Goal: Navigation & Orientation: Understand site structure

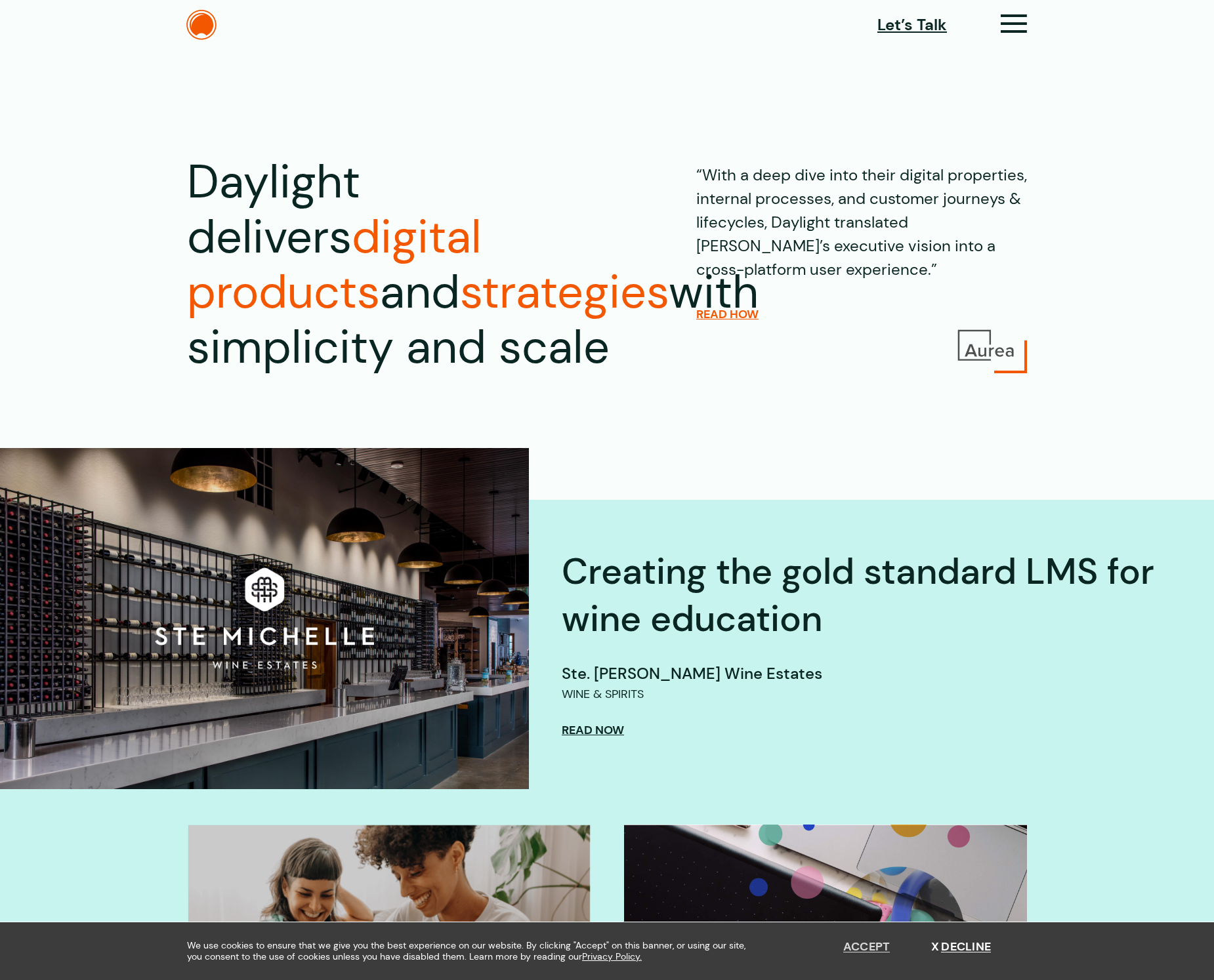
click at [872, 942] on button "Accept" at bounding box center [867, 948] width 47 height 14
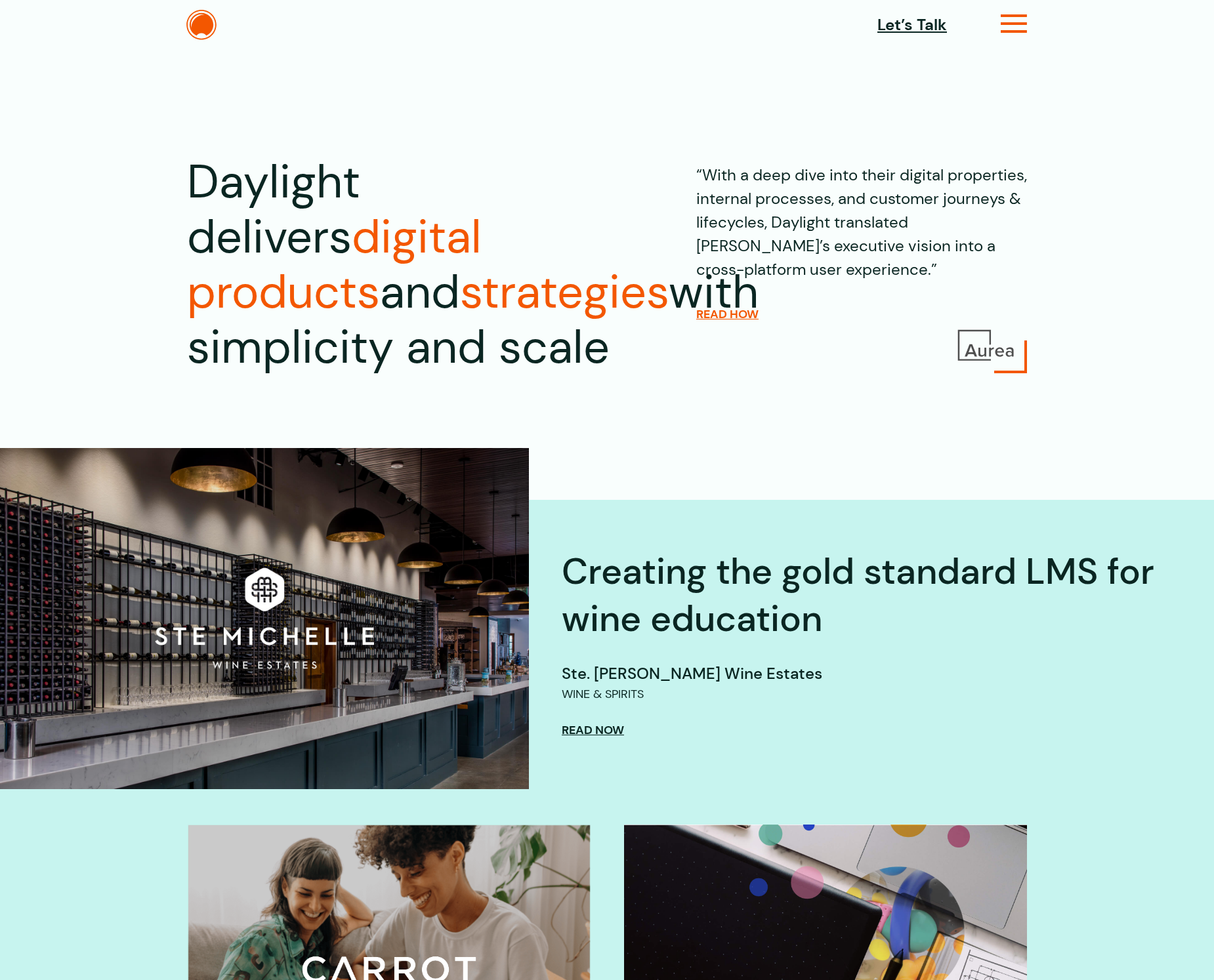
click at [1015, 26] on icon at bounding box center [1014, 29] width 27 height 13
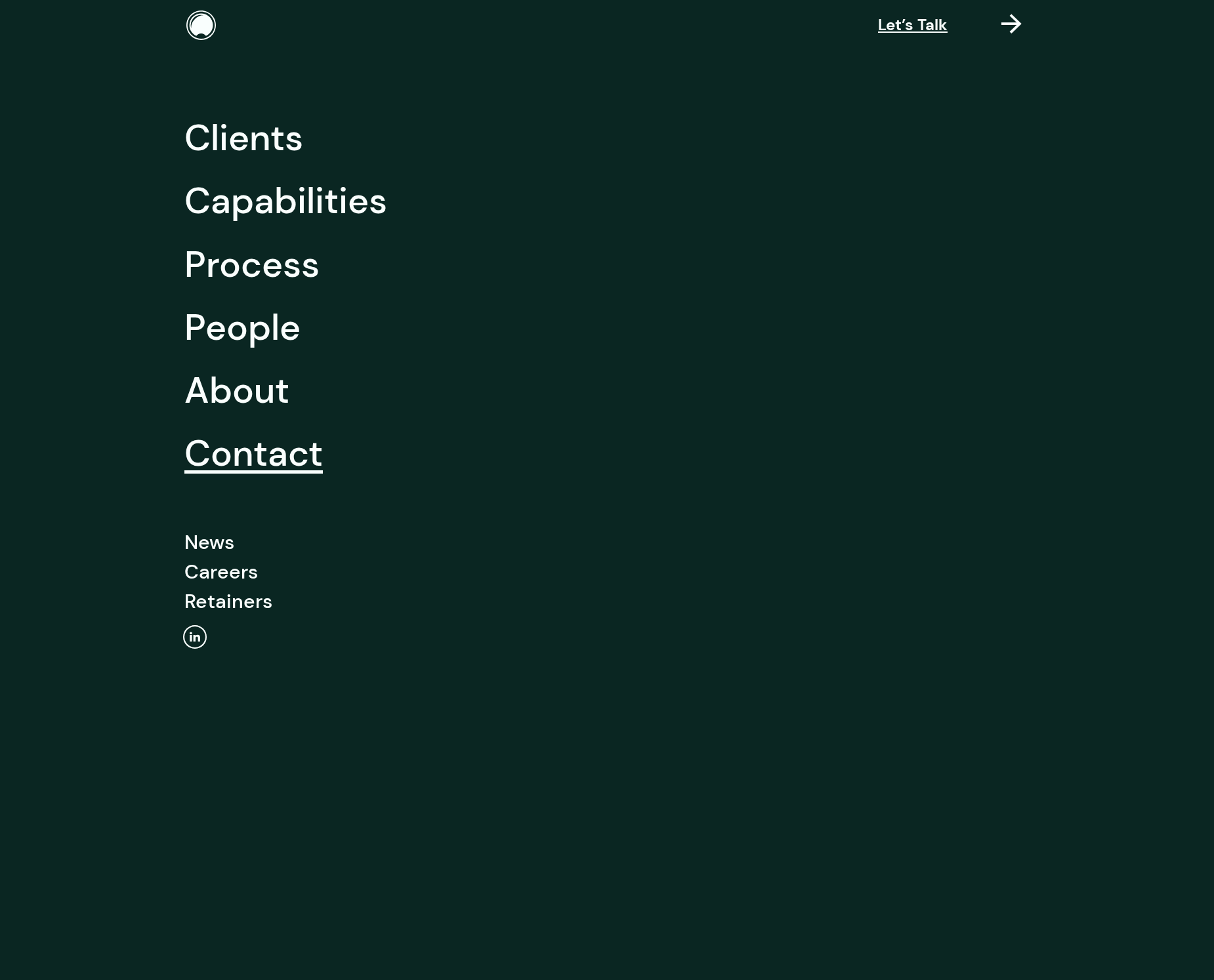
click at [244, 450] on link "Contact" at bounding box center [253, 453] width 138 height 63
click at [248, 383] on link "About" at bounding box center [237, 390] width 105 height 63
click at [254, 334] on link "People" at bounding box center [242, 327] width 116 height 63
click at [255, 600] on link "Retainers" at bounding box center [228, 601] width 88 height 29
click at [330, 210] on link "Capabilities" at bounding box center [285, 201] width 203 height 63
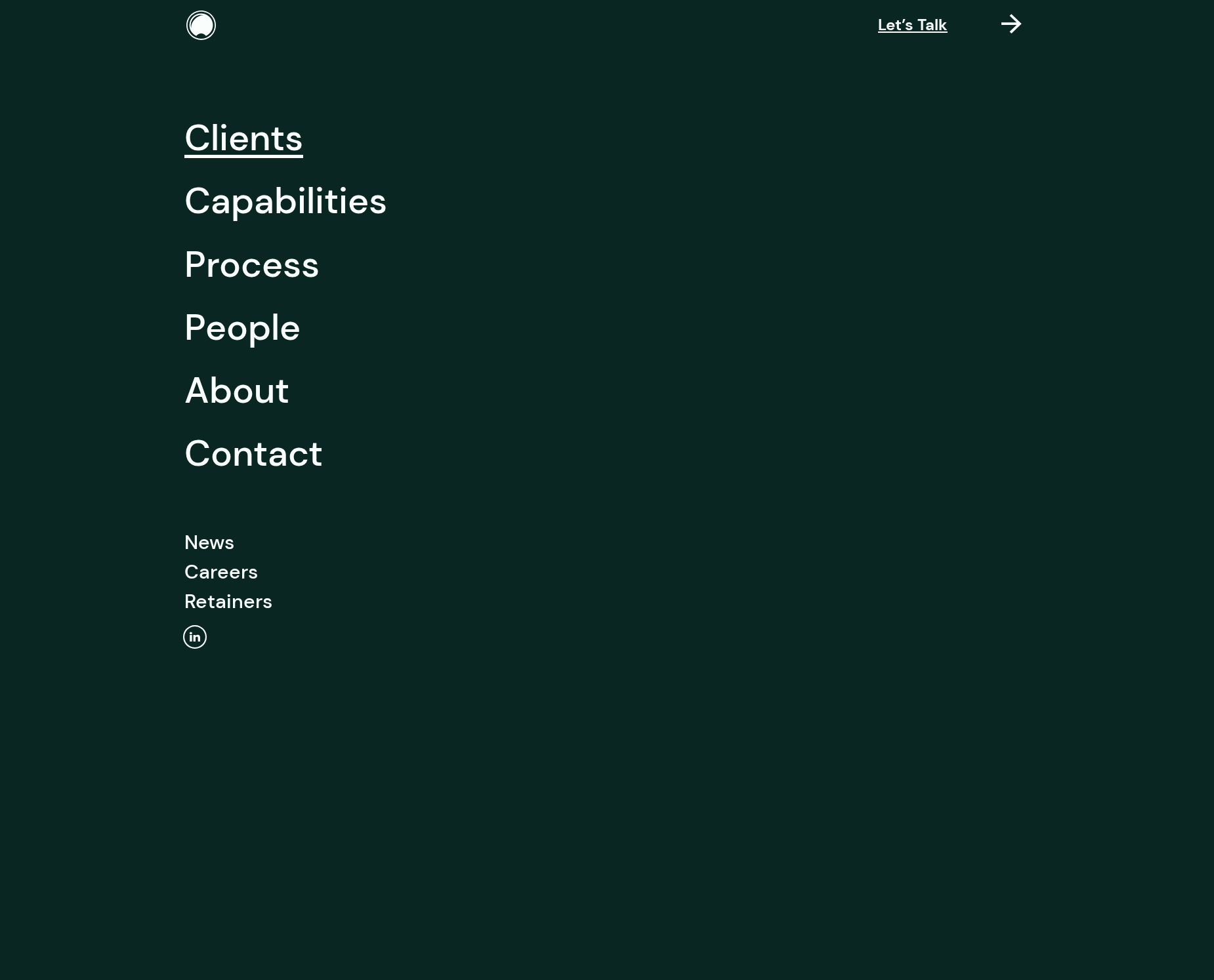
click at [255, 142] on link "Clients" at bounding box center [243, 138] width 119 height 63
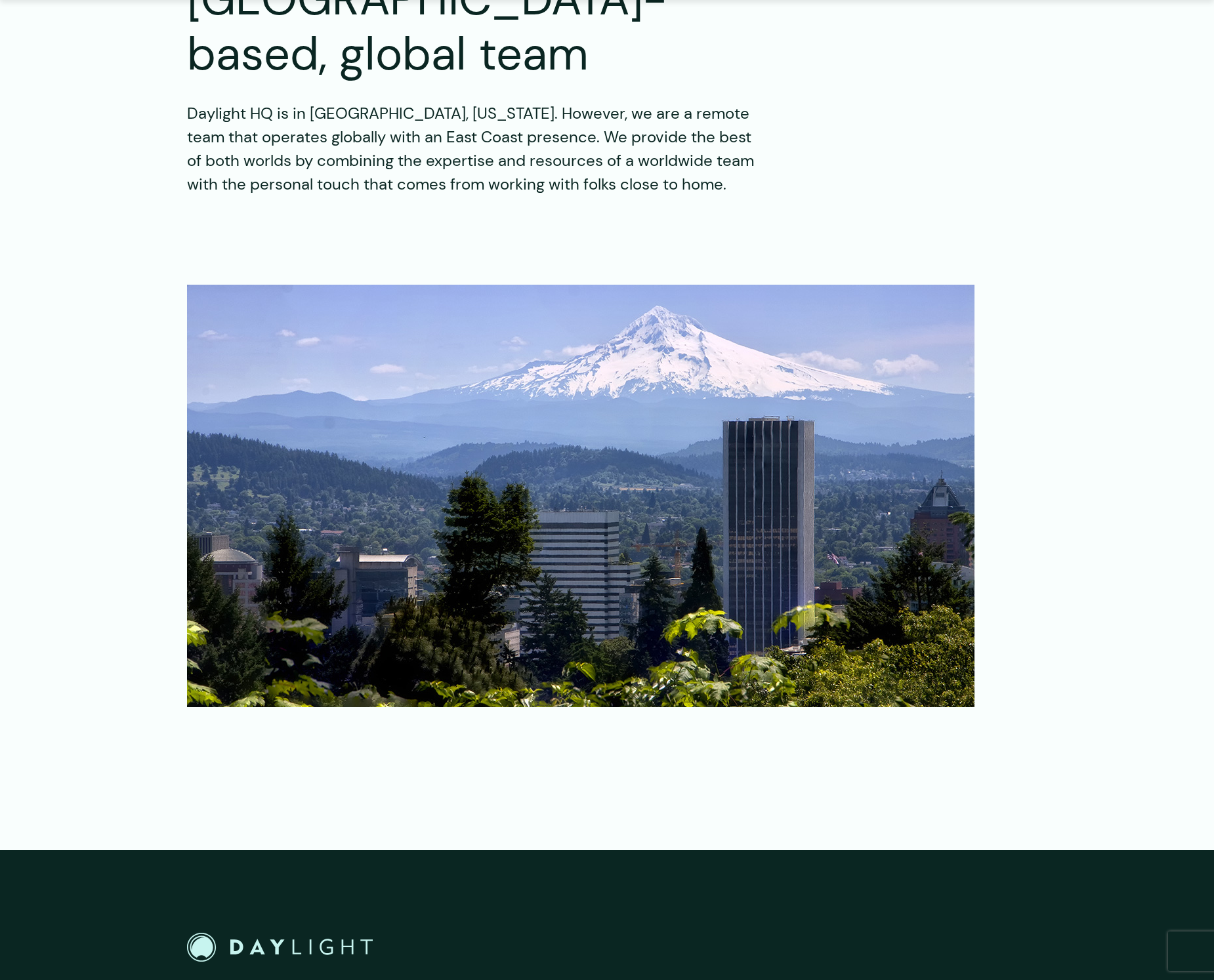
scroll to position [1606, 0]
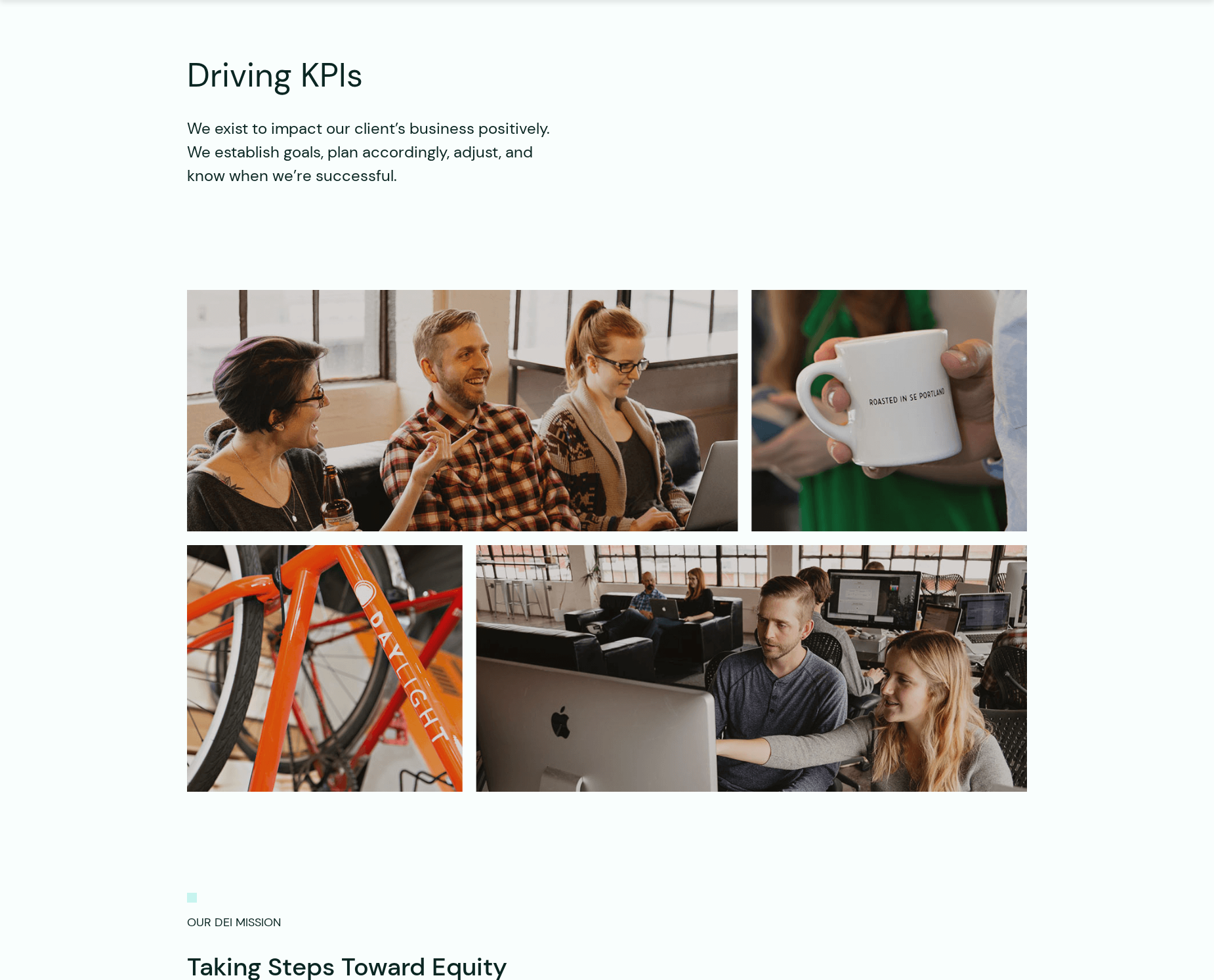
scroll to position [4758, 0]
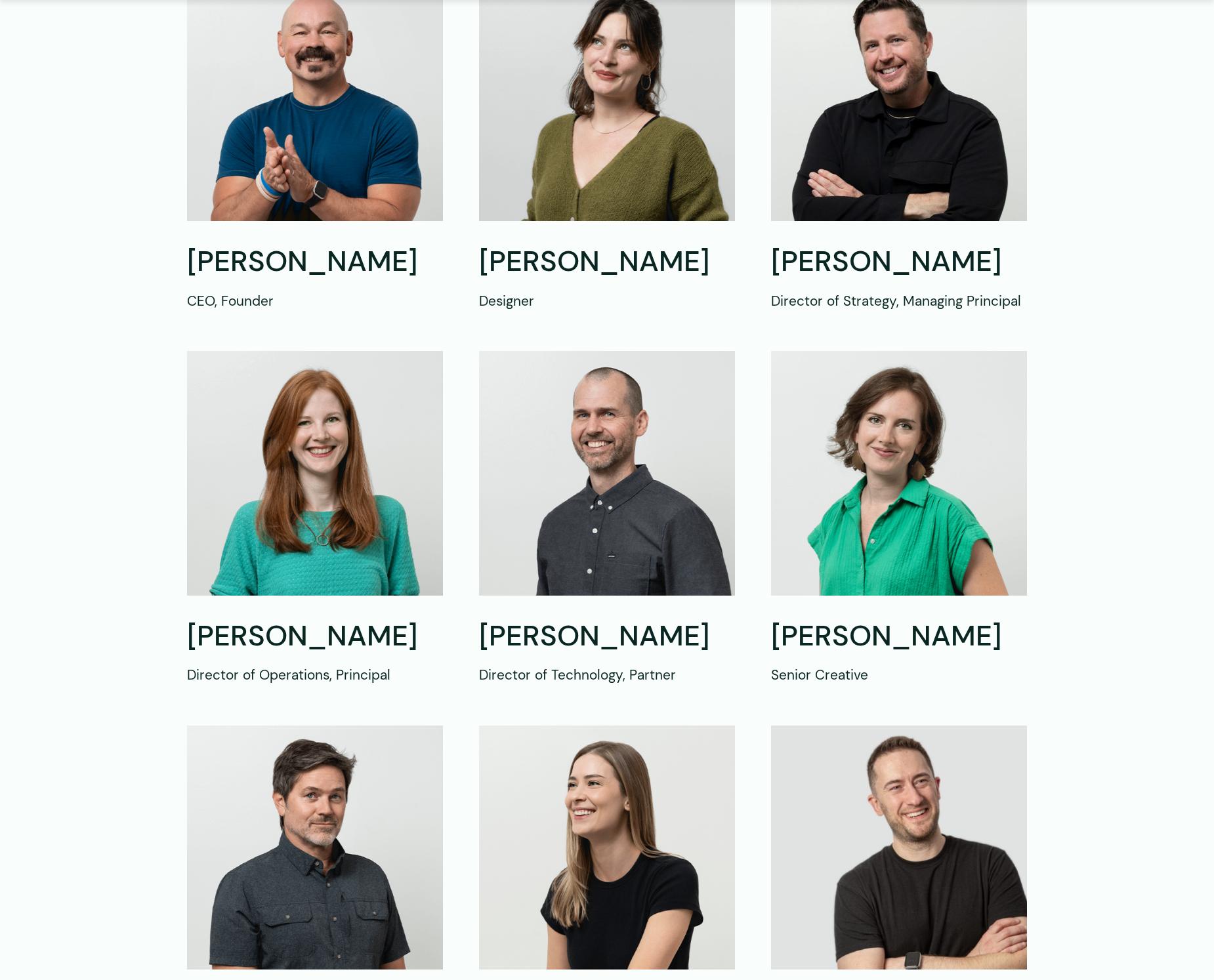
scroll to position [562, 0]
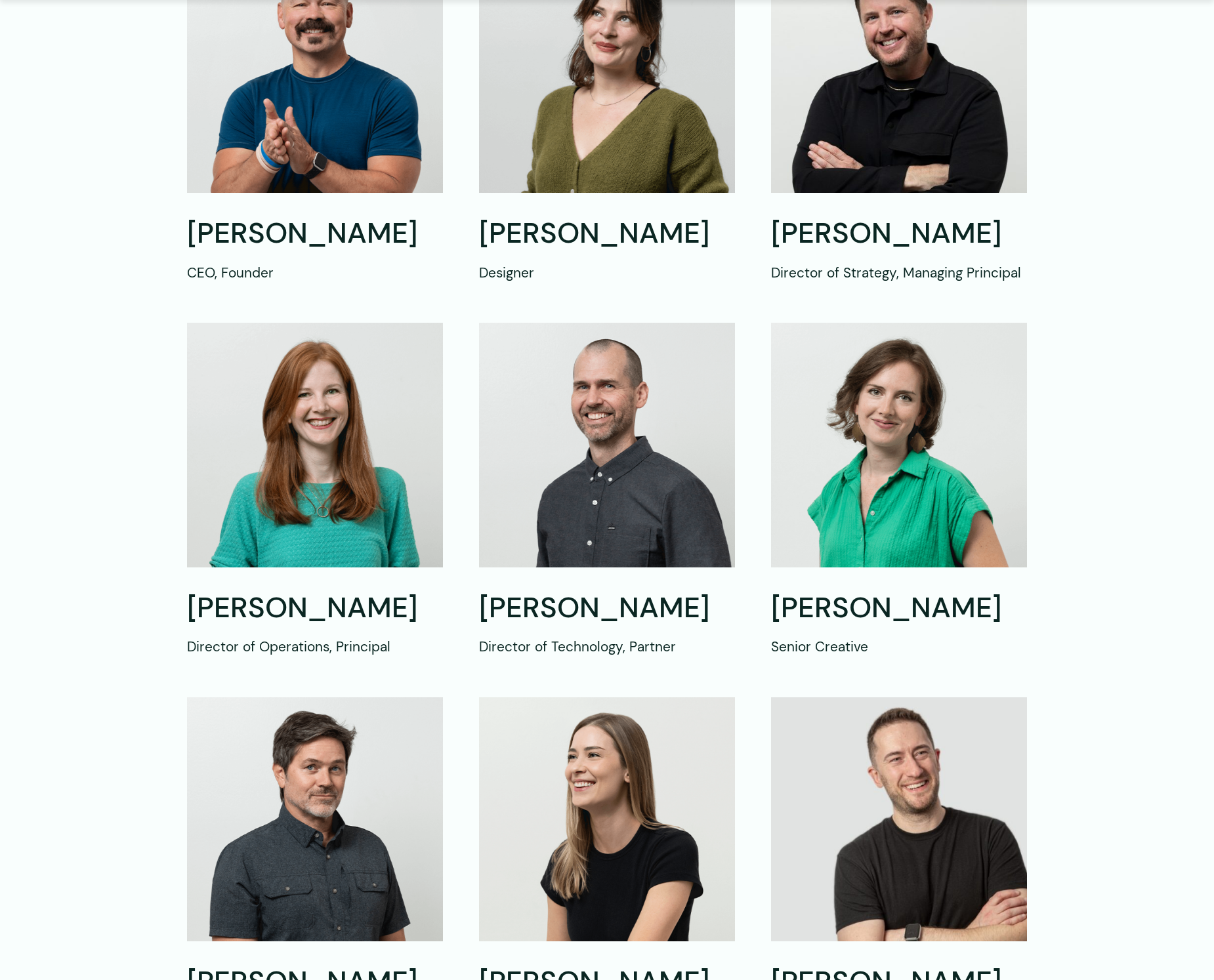
click at [254, 781] on img at bounding box center [314, 819] width 255 height 244
click at [107, 745] on section "Shawn Mann CEO, Founder Lauren Sell Designer Alan Robinson Director of Strategy…" at bounding box center [607, 490] width 1214 height 1083
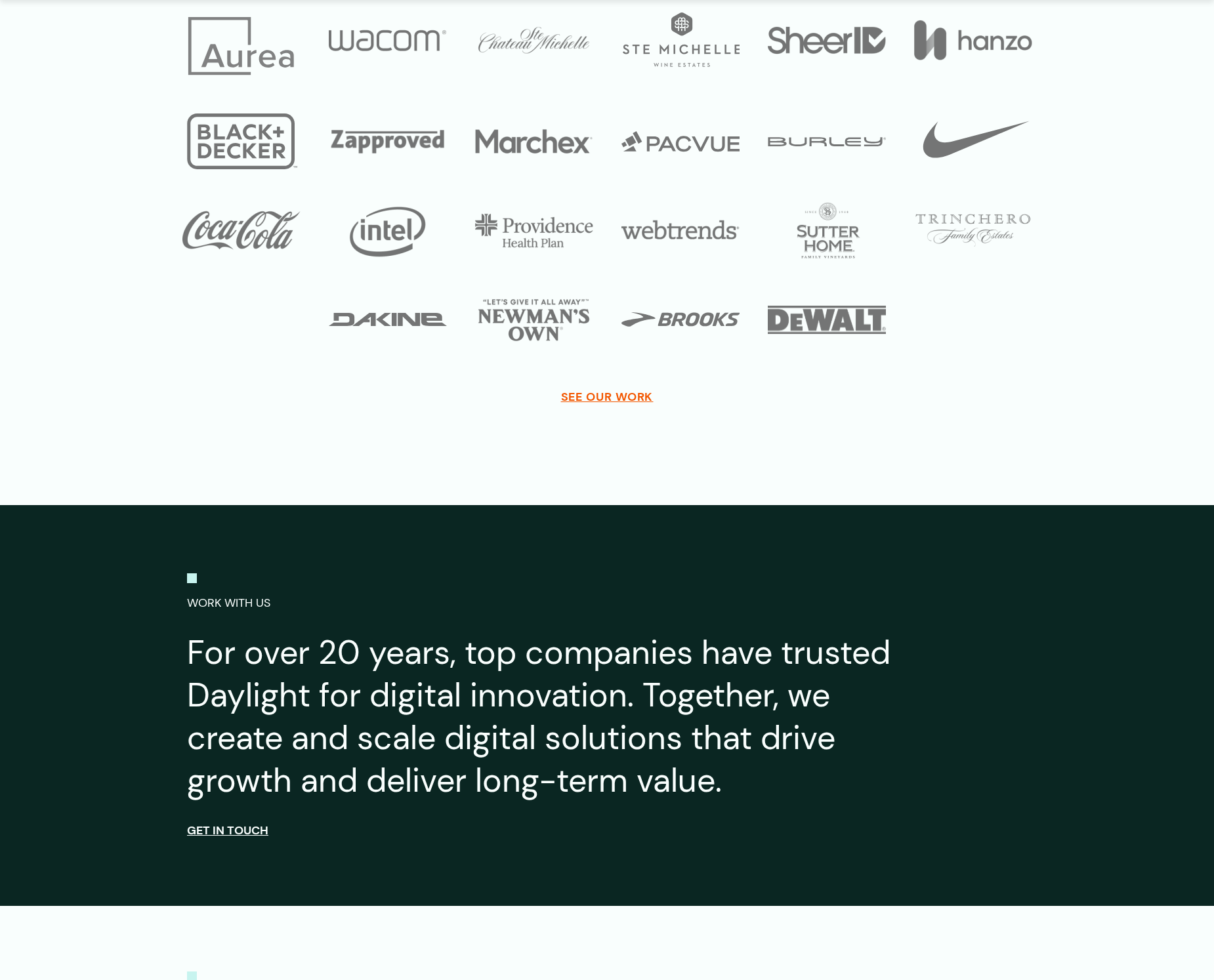
scroll to position [2409, 0]
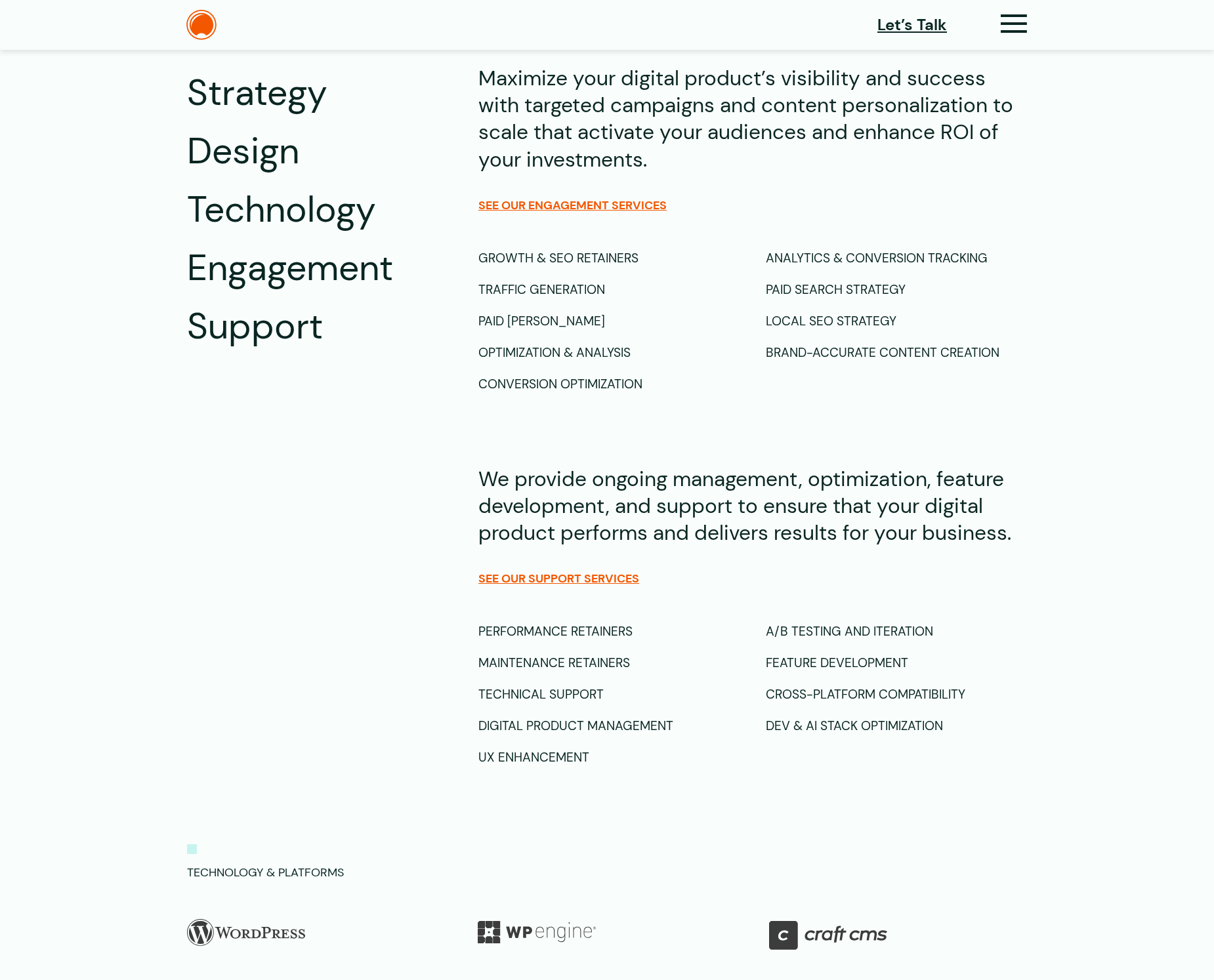
scroll to position [1005, 0]
